Goal: Information Seeking & Learning: Learn about a topic

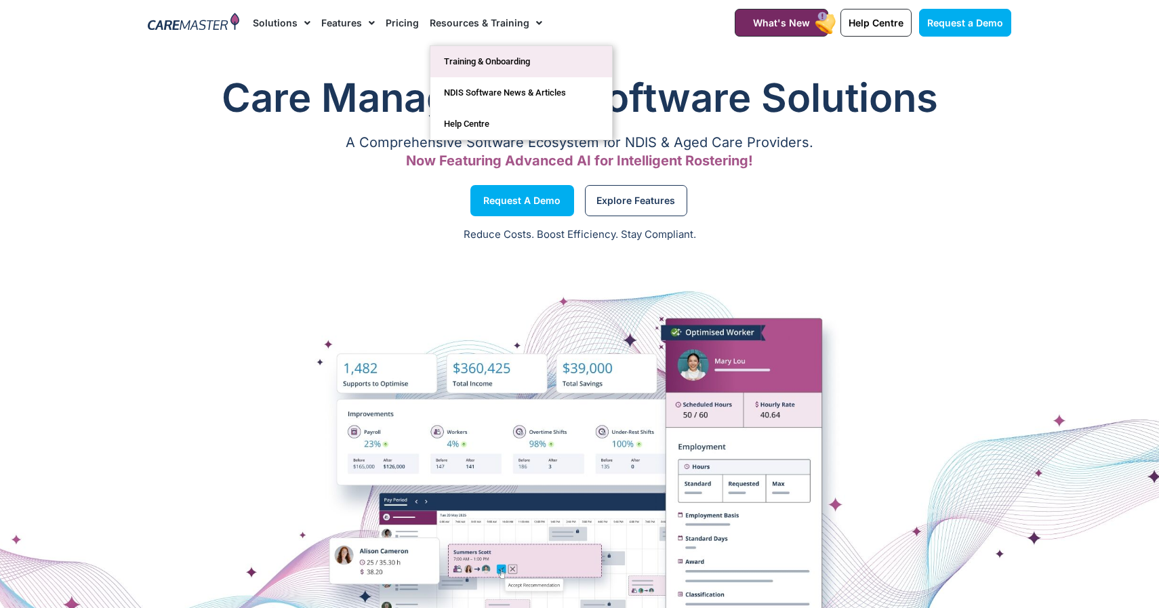
click at [461, 54] on link "Training & Onboarding" at bounding box center [522, 61] width 182 height 31
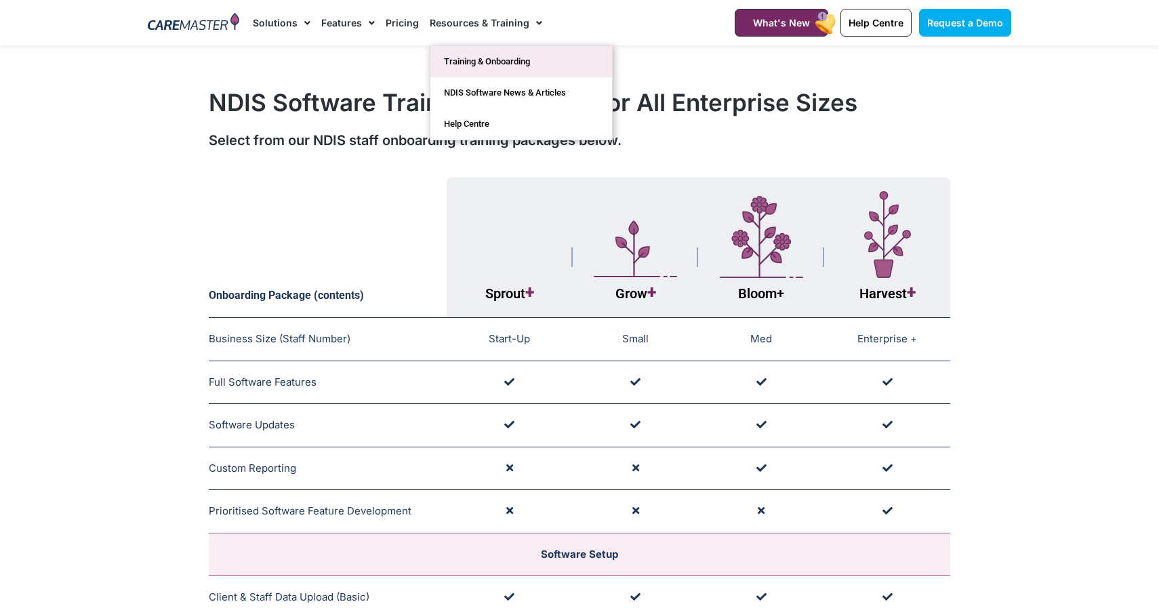
click at [496, 65] on link "Training & Onboarding" at bounding box center [522, 61] width 182 height 31
